Goal: Task Accomplishment & Management: Use online tool/utility

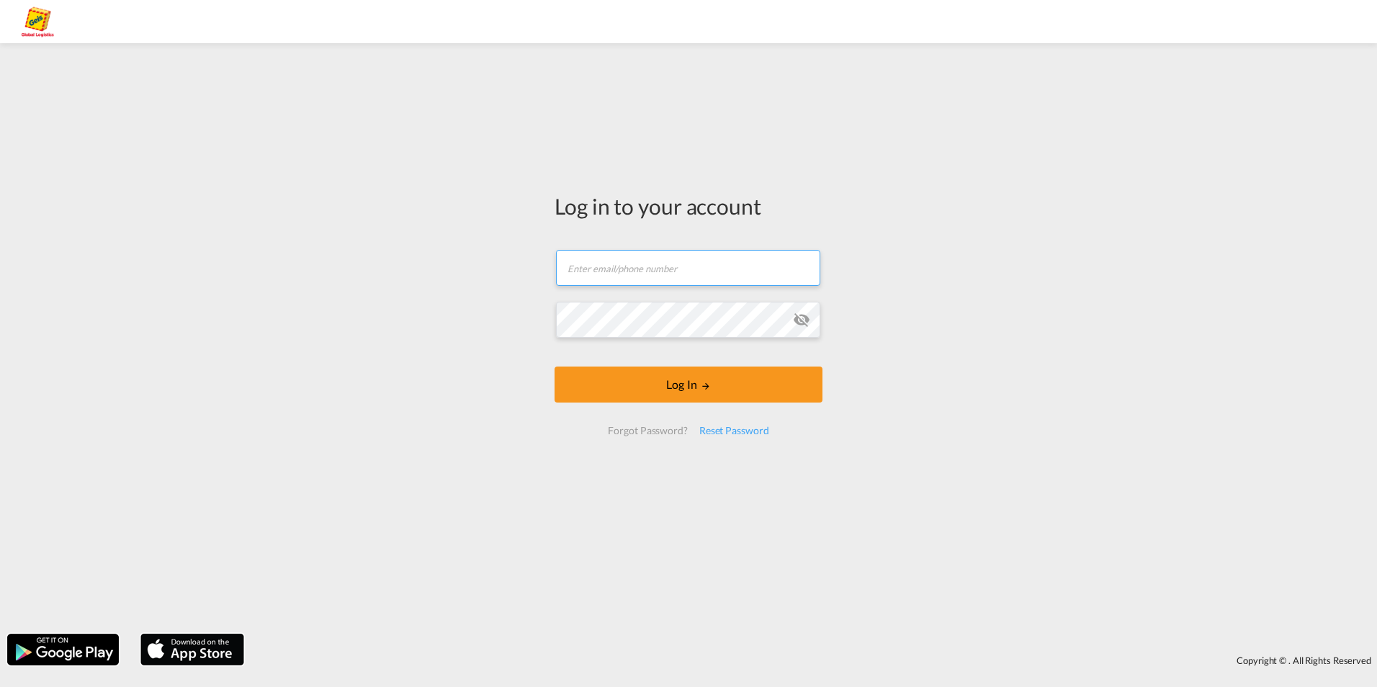
type input "felix.lund@geis-group.de"
click at [487, 334] on div "Log in to your account felix.lund@geis-group.de Email field is required Passwor…" at bounding box center [688, 338] width 1377 height 576
click at [622, 359] on form "felix.lund@geis-group.de Log In Forgot Password? Reset Password" at bounding box center [689, 343] width 268 height 214
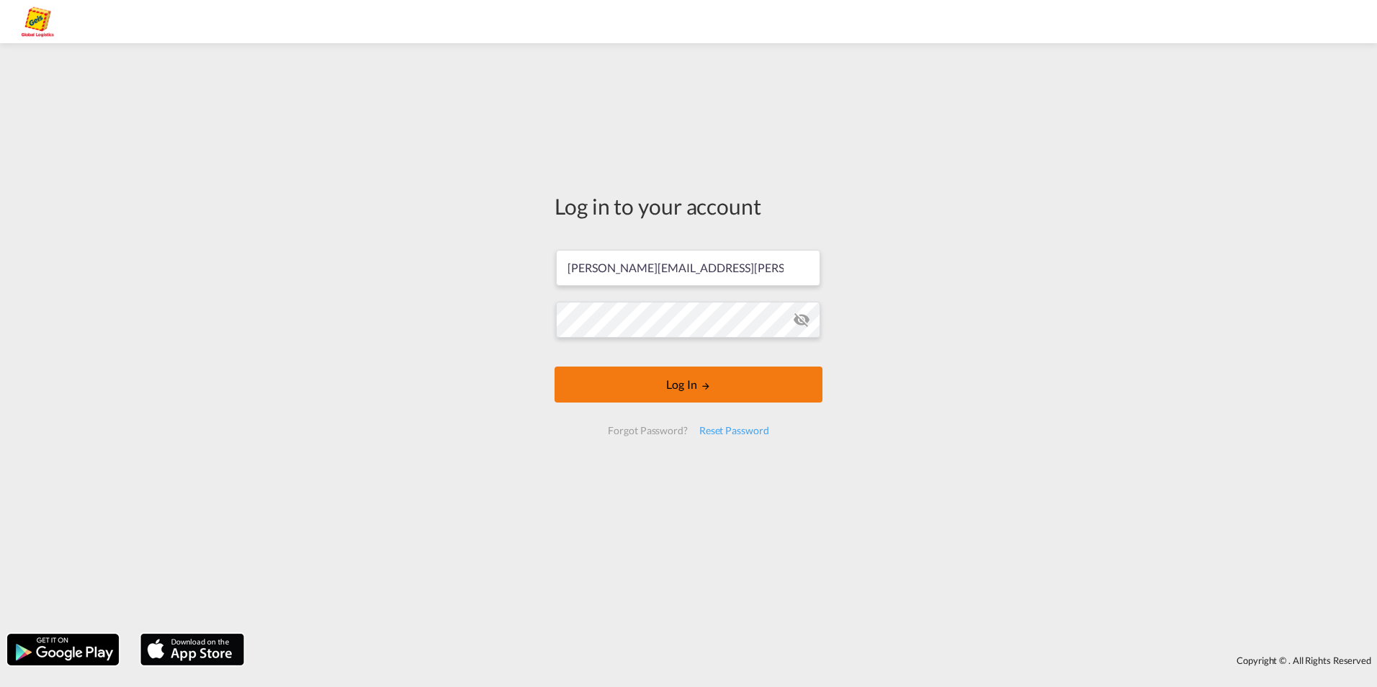
click at [622, 370] on button "Log In" at bounding box center [689, 385] width 268 height 36
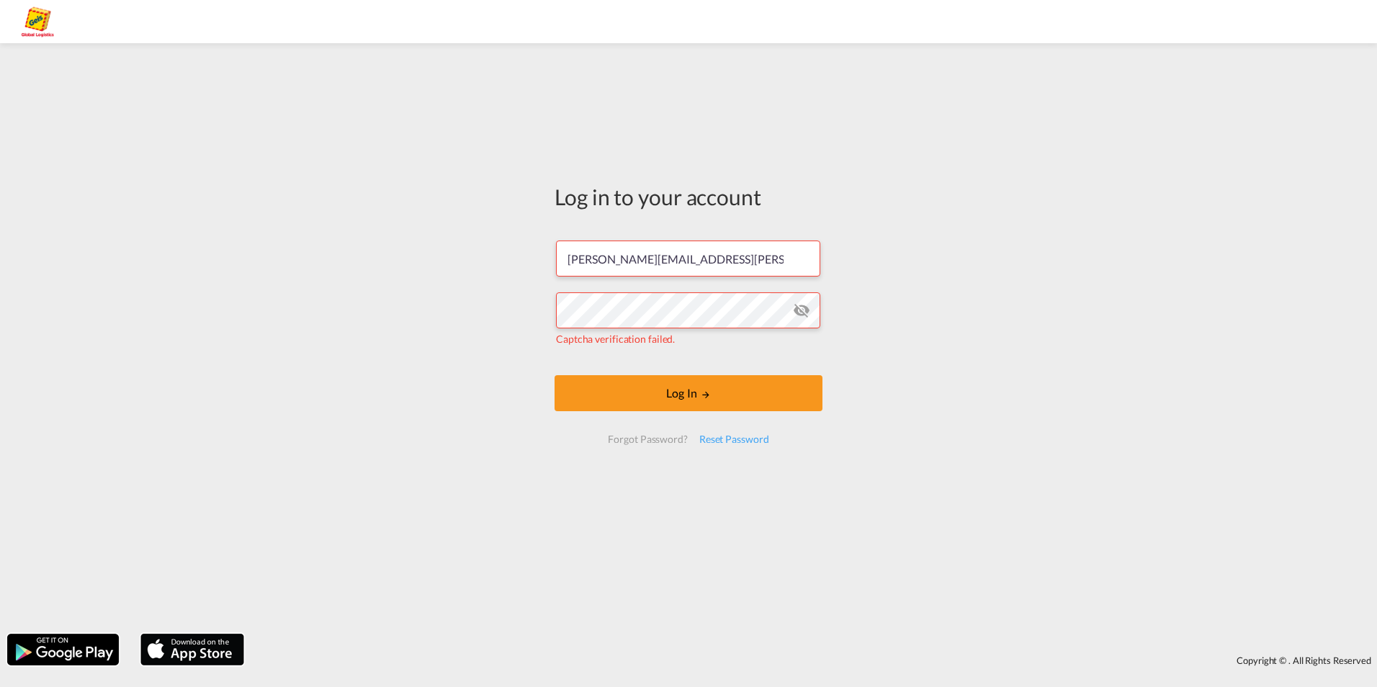
click at [306, 313] on div "Log in to your account felix.lund@geis-group.de Captcha verification failed. Lo…" at bounding box center [688, 338] width 1377 height 576
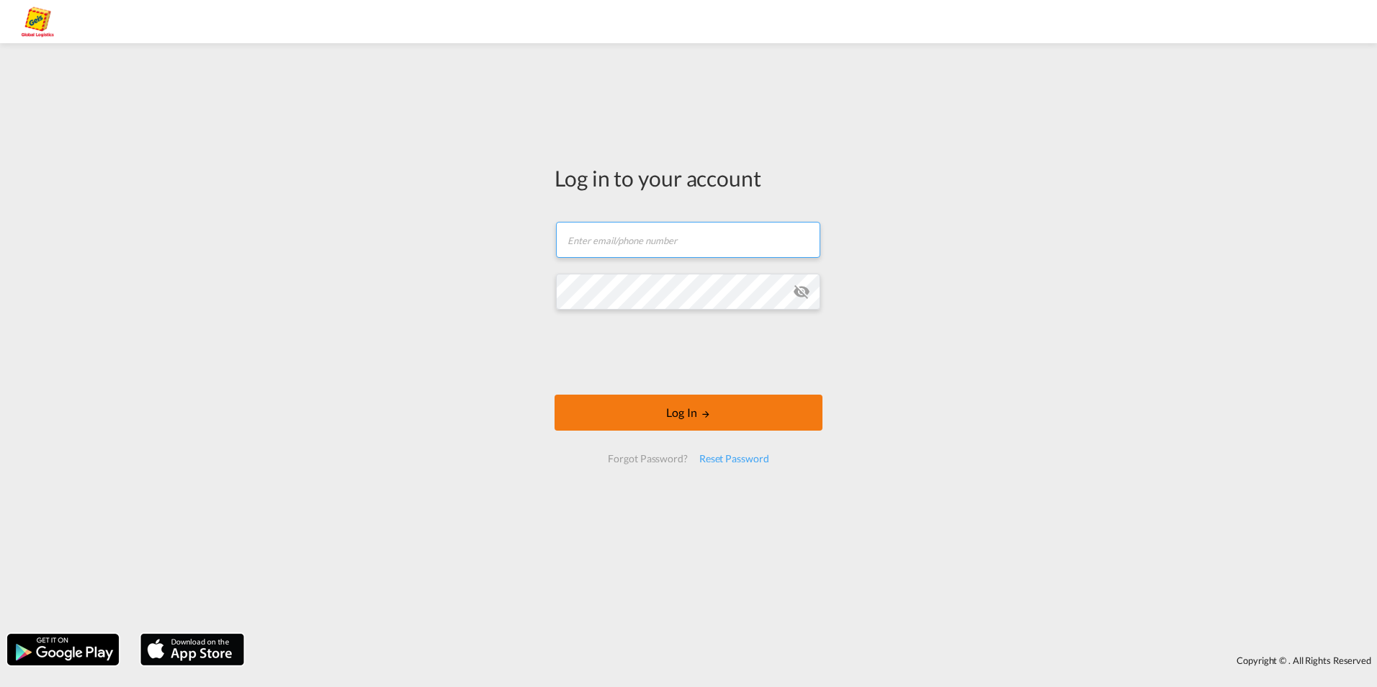
type input "[PERSON_NAME][EMAIL_ADDRESS][PERSON_NAME][PERSON_NAME][DOMAIN_NAME]"
click at [641, 402] on button "Log In" at bounding box center [689, 413] width 268 height 36
